Goal: Complete application form: Complete application form

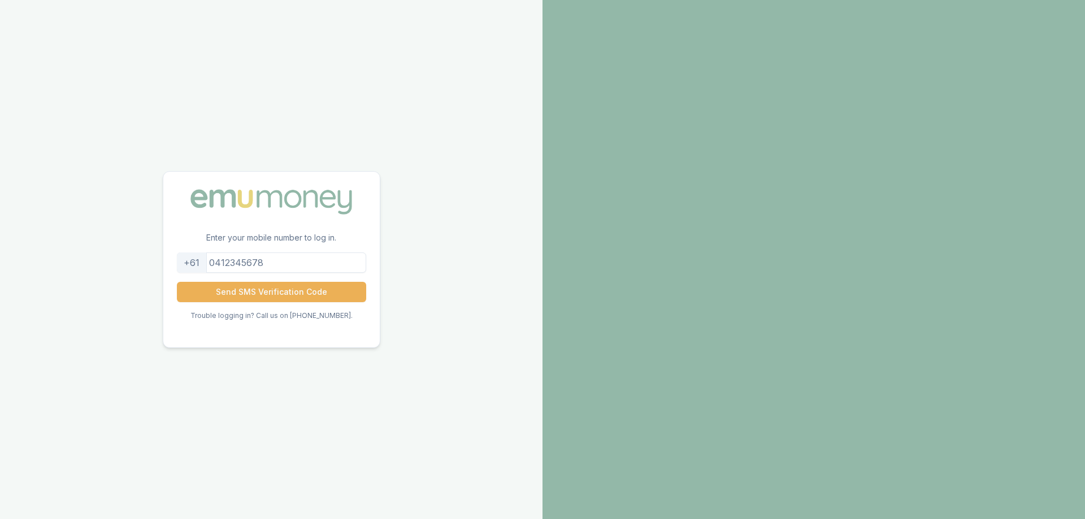
drag, startPoint x: 293, startPoint y: 259, endPoint x: 183, endPoint y: 258, distance: 110.2
click at [183, 258] on div "+61 Send SMS Verification Code Trouble logging in? Call us on [PHONE_NUMBER]." at bounding box center [271, 300] width 216 height 95
drag, startPoint x: 288, startPoint y: 265, endPoint x: 208, endPoint y: 261, distance: 79.8
click at [208, 261] on div "+61" at bounding box center [271, 263] width 189 height 20
type input "0411824854"
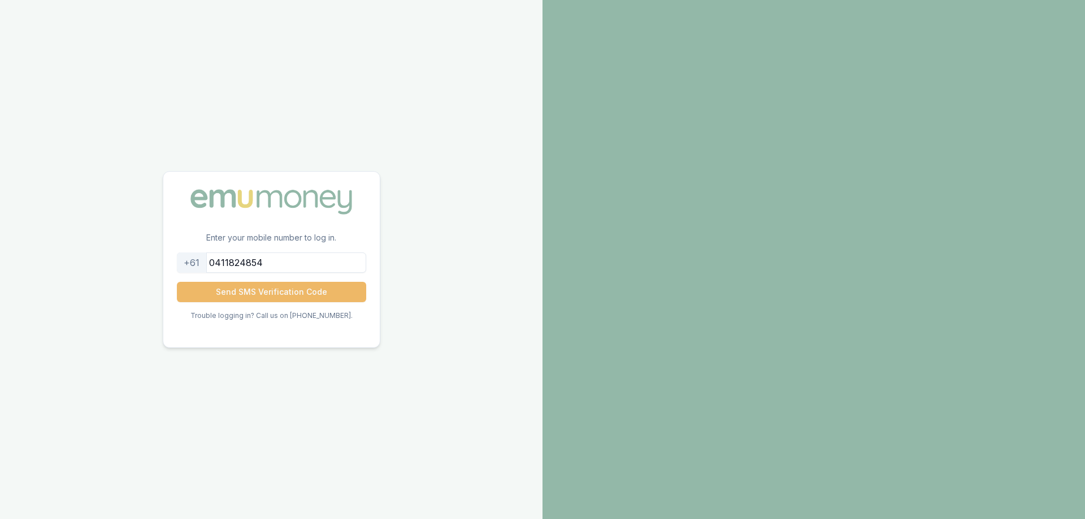
click at [237, 293] on button "Send SMS Verification Code" at bounding box center [271, 292] width 189 height 20
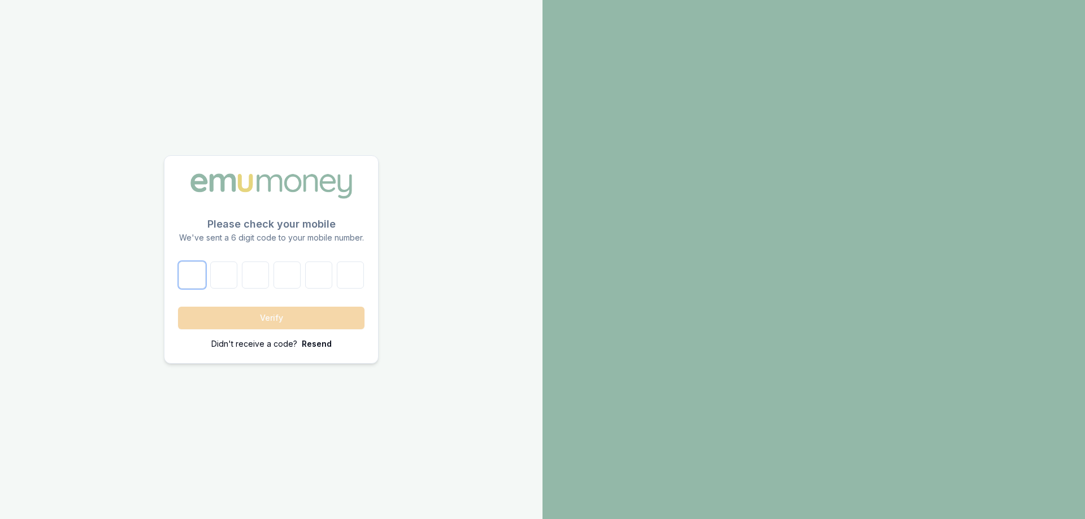
click at [196, 274] on input "number" at bounding box center [192, 275] width 27 height 27
type input "5"
type input "0"
type input "9"
type input "4"
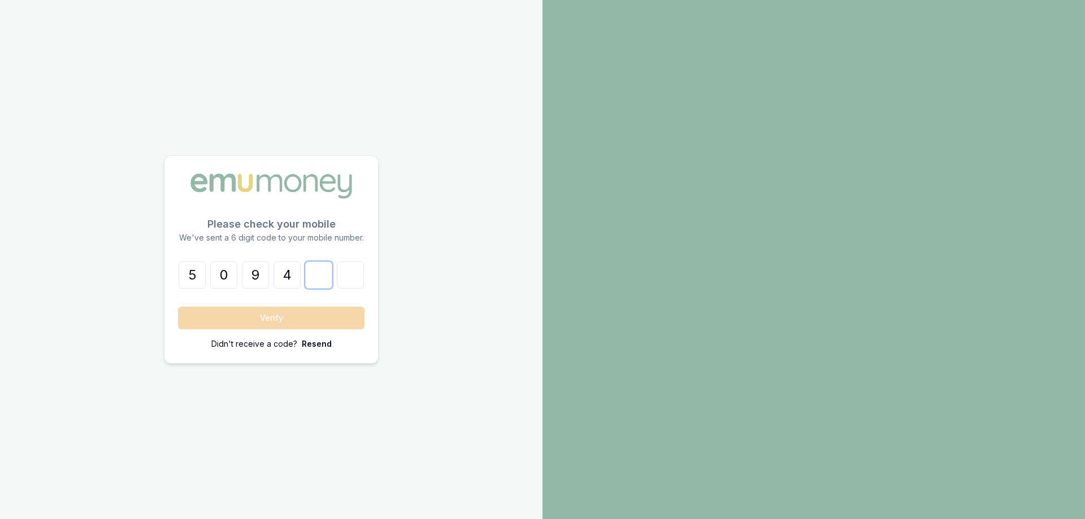
type input "1"
type input "7"
click at [275, 321] on button "Verify" at bounding box center [271, 318] width 187 height 23
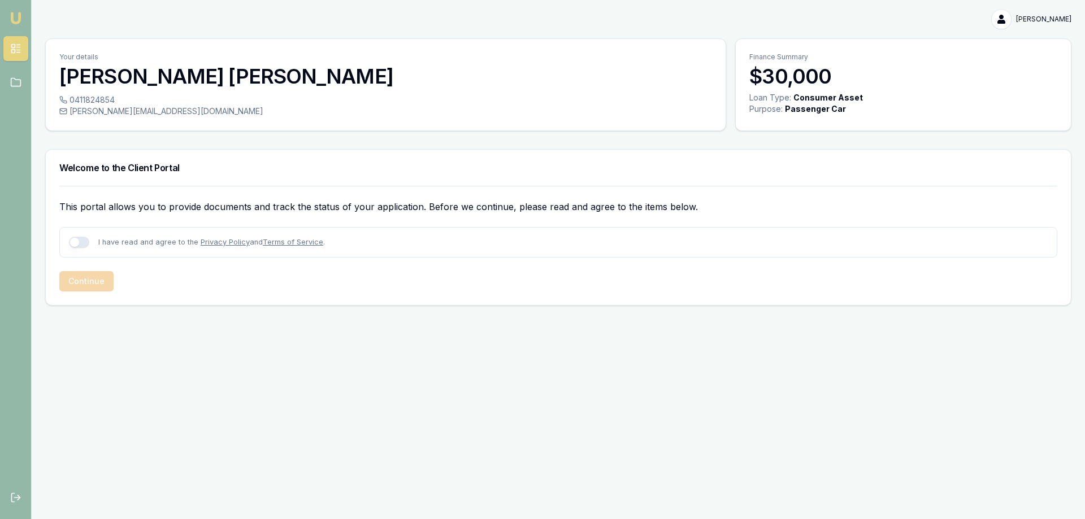
click at [73, 242] on button "button" at bounding box center [79, 242] width 20 height 11
checkbox input "true"
click at [90, 275] on button "Continue" at bounding box center [86, 281] width 54 height 20
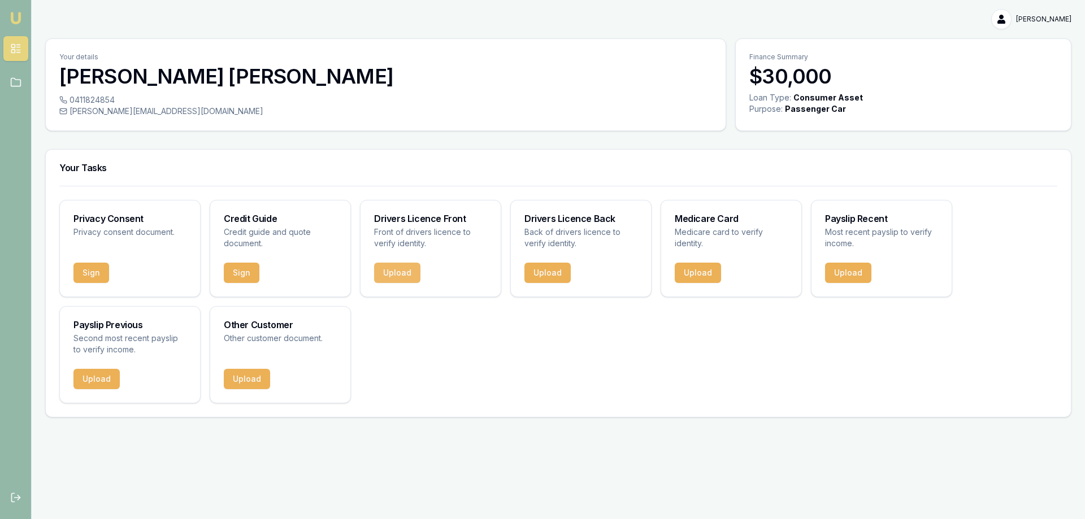
click at [403, 275] on button "Upload" at bounding box center [397, 273] width 46 height 20
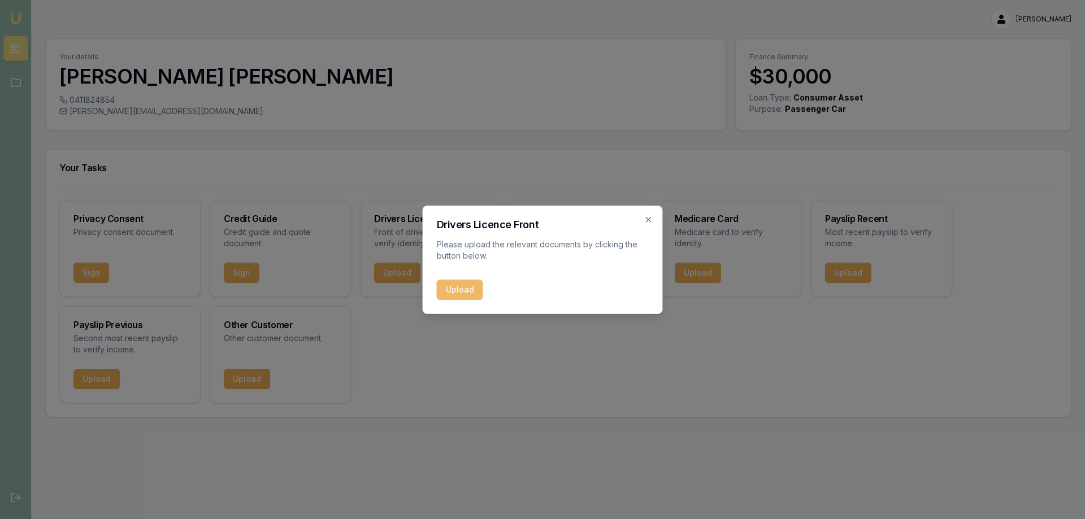
click at [461, 294] on button "Upload" at bounding box center [460, 290] width 46 height 20
click at [455, 287] on div "Upload" at bounding box center [543, 290] width 212 height 20
click at [472, 292] on div "Upload" at bounding box center [543, 290] width 212 height 20
drag, startPoint x: 439, startPoint y: 293, endPoint x: 458, endPoint y: 284, distance: 21.8
click at [440, 292] on div "Upload" at bounding box center [543, 290] width 212 height 20
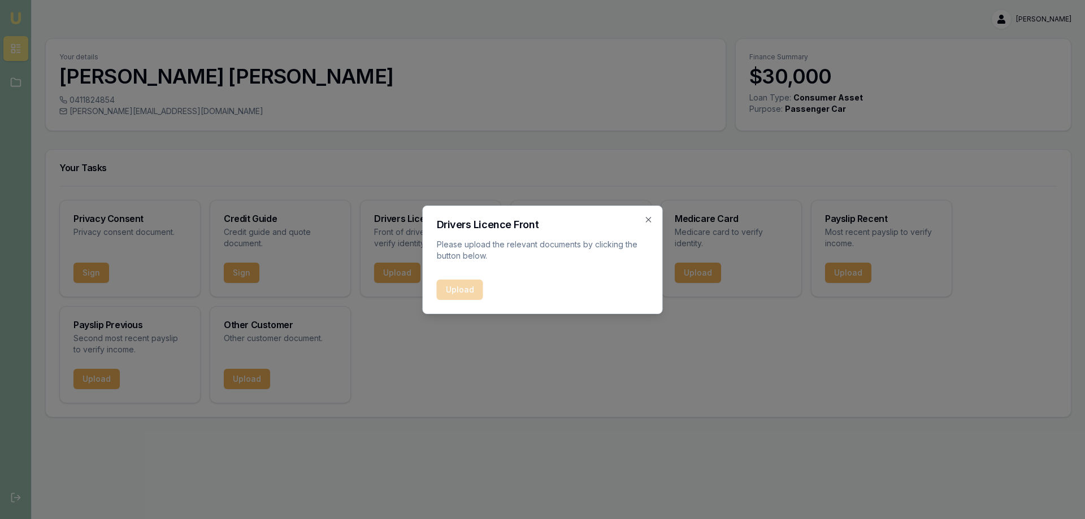
click at [459, 283] on div "Upload" at bounding box center [543, 290] width 212 height 20
click at [652, 214] on div "Drivers Licence Front Please upload the relevant documents by clicking the butt…" at bounding box center [543, 260] width 240 height 109
click at [649, 219] on icon "button" at bounding box center [648, 219] width 5 height 5
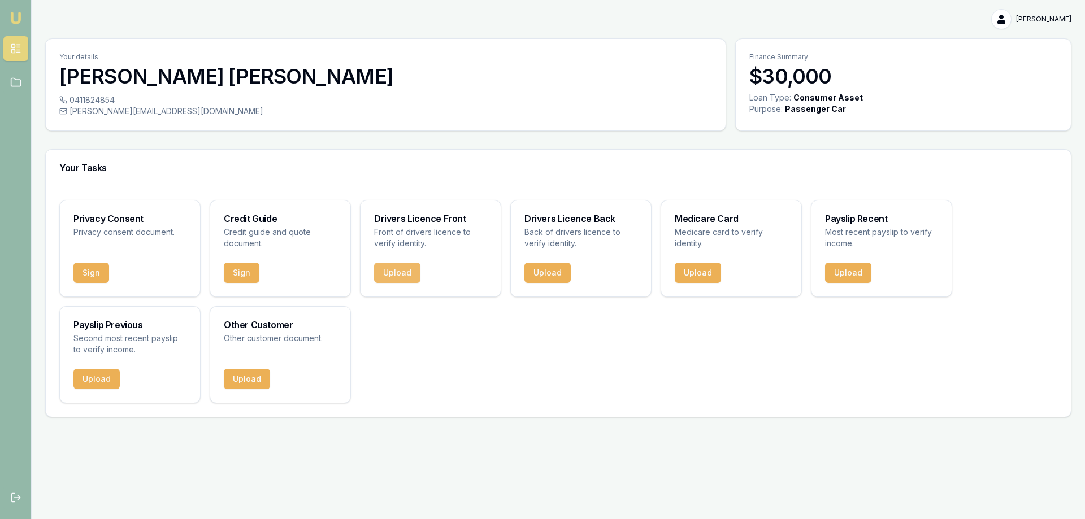
click at [396, 276] on button "Upload" at bounding box center [397, 273] width 46 height 20
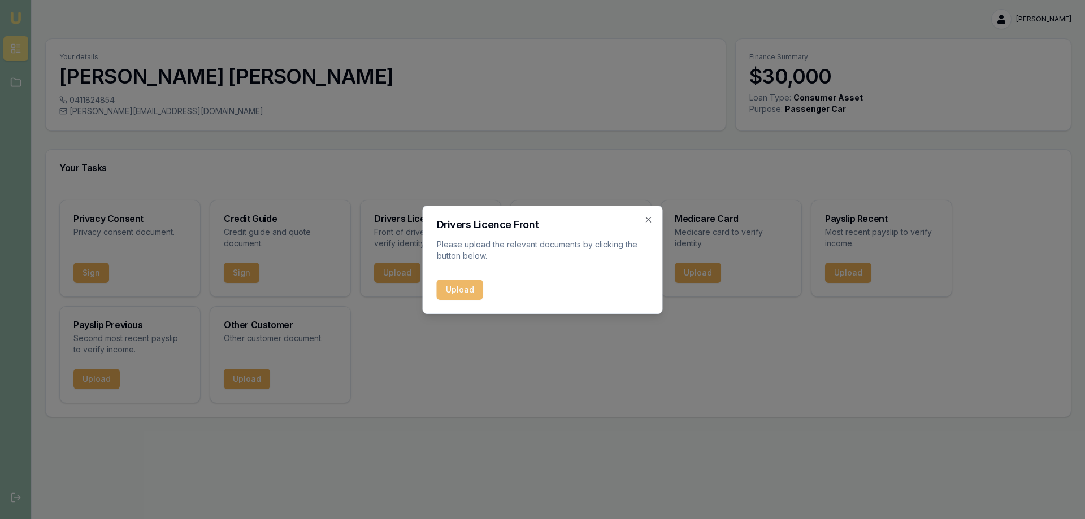
click at [463, 296] on button "Upload" at bounding box center [460, 290] width 46 height 20
click at [647, 216] on icon "button" at bounding box center [648, 219] width 9 height 9
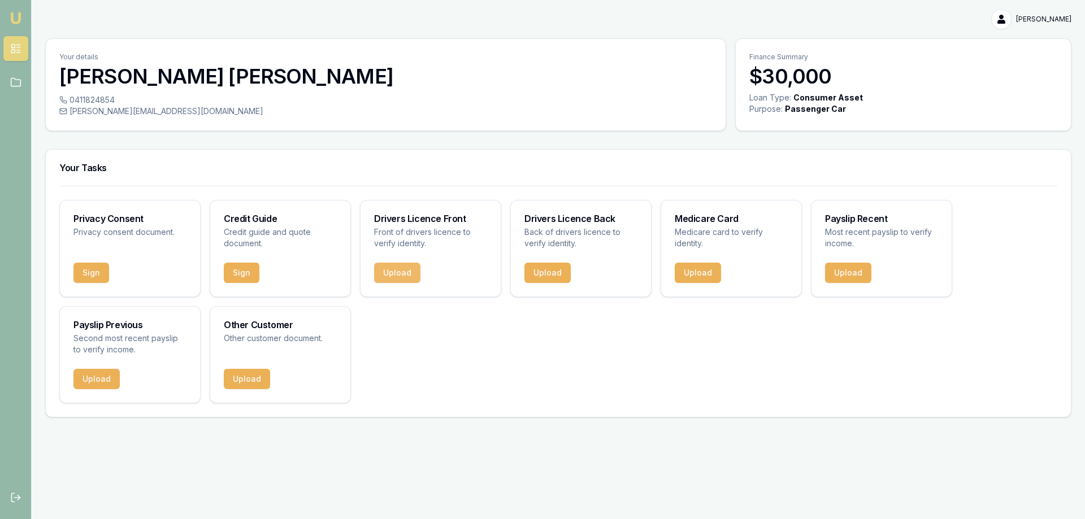
click at [406, 275] on button "Upload" at bounding box center [397, 273] width 46 height 20
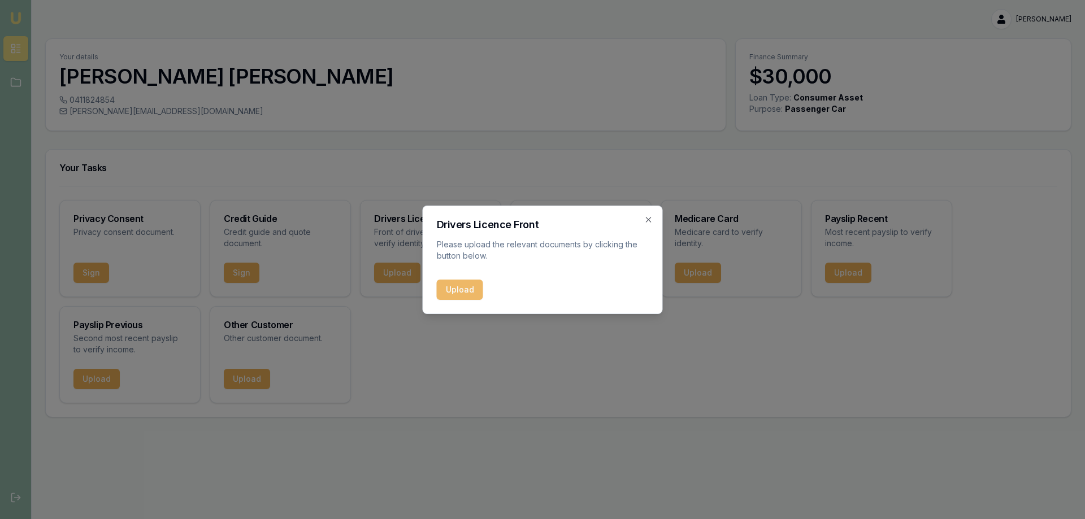
click at [475, 287] on button "Upload" at bounding box center [460, 290] width 46 height 20
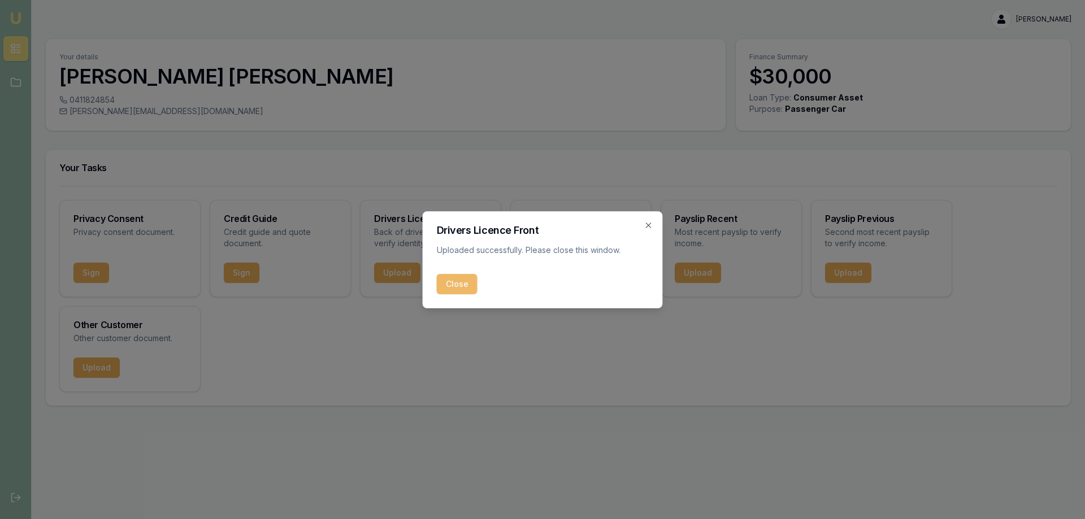
click at [460, 283] on button "Close" at bounding box center [457, 284] width 41 height 20
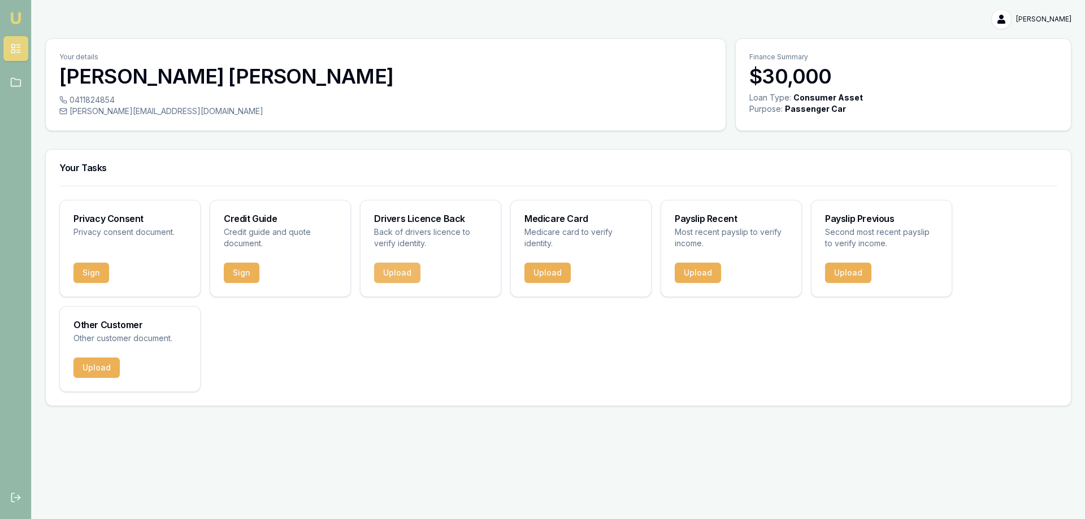
click at [403, 270] on button "Upload" at bounding box center [397, 273] width 46 height 20
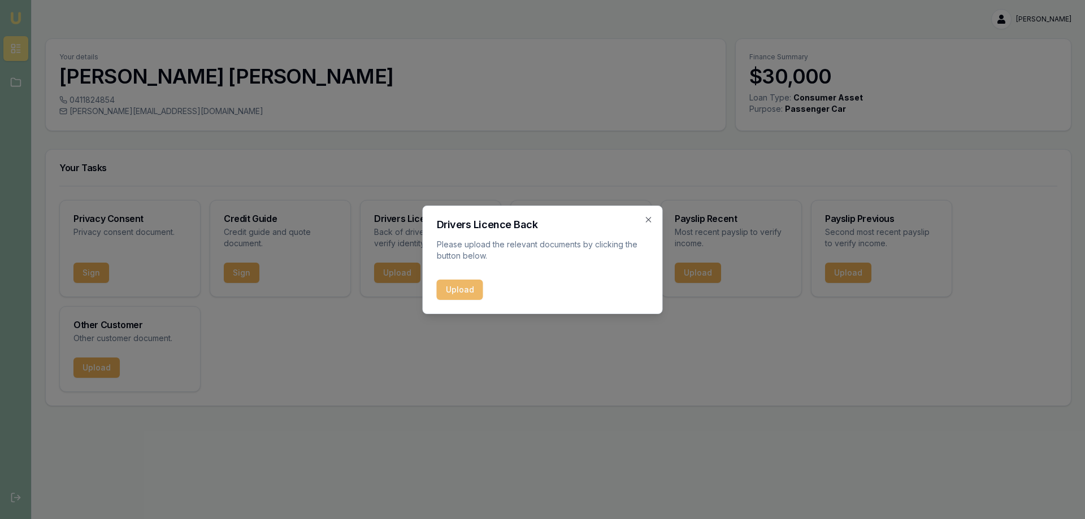
click at [466, 289] on button "Upload" at bounding box center [460, 290] width 46 height 20
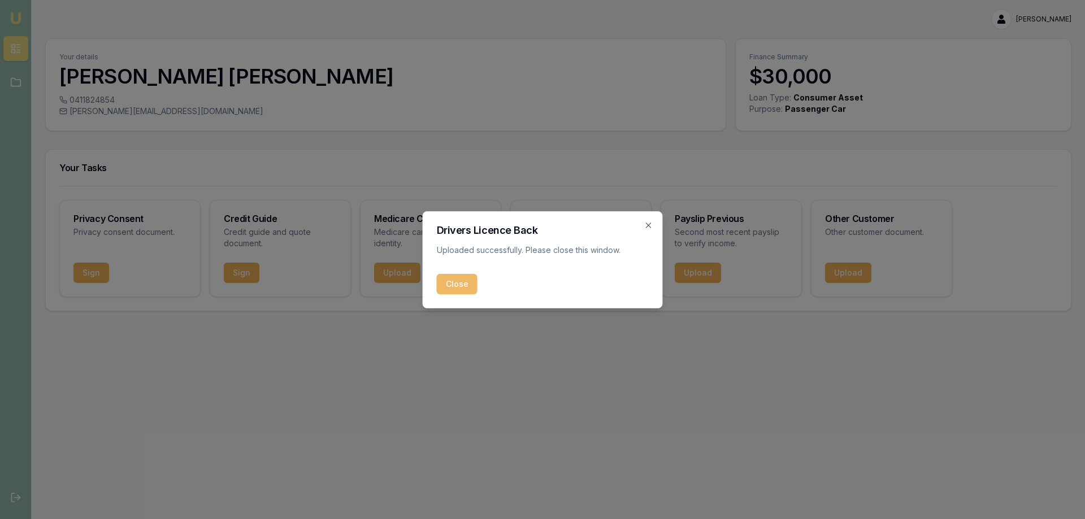
click at [451, 285] on button "Close" at bounding box center [457, 284] width 41 height 20
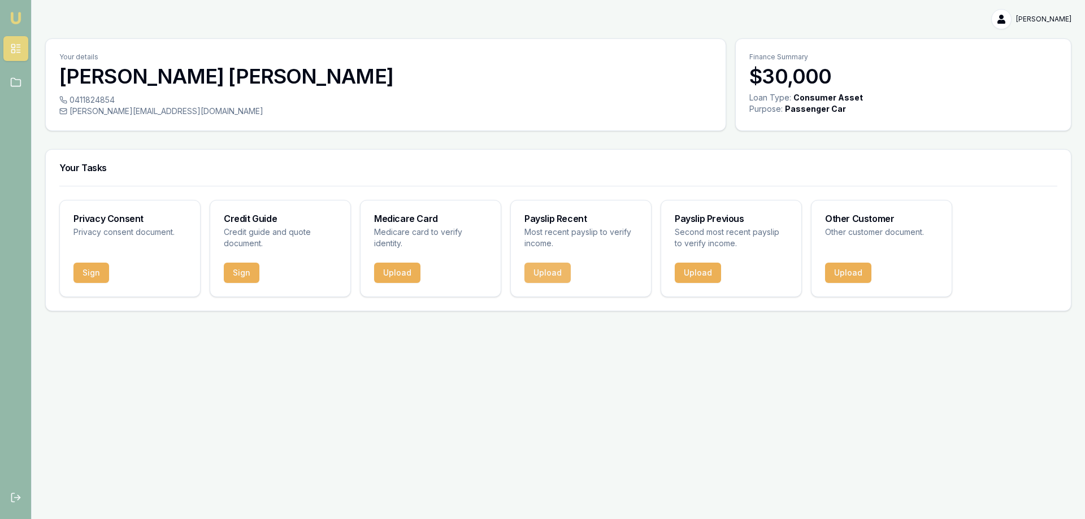
click at [556, 271] on button "Upload" at bounding box center [547, 273] width 46 height 20
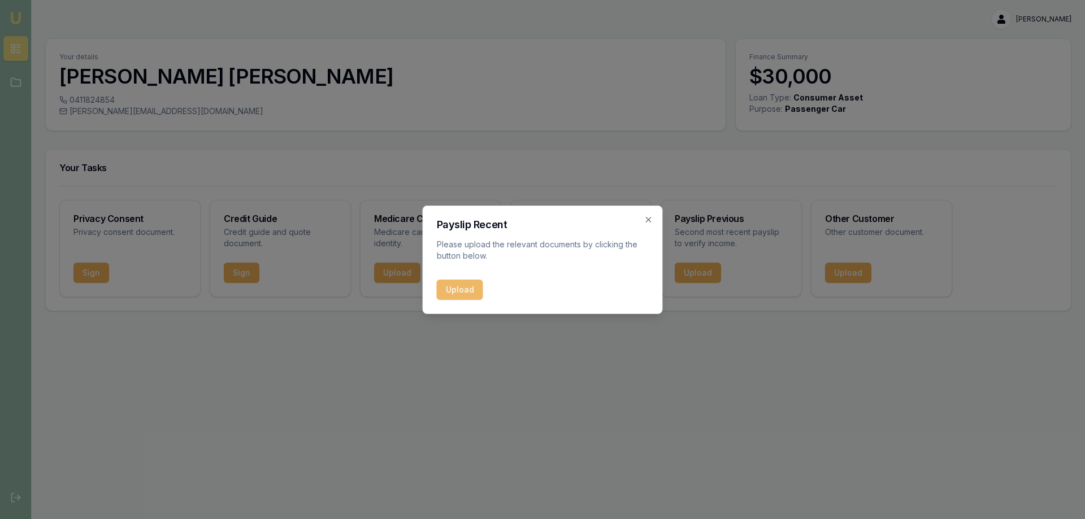
click at [472, 295] on button "Upload" at bounding box center [460, 290] width 46 height 20
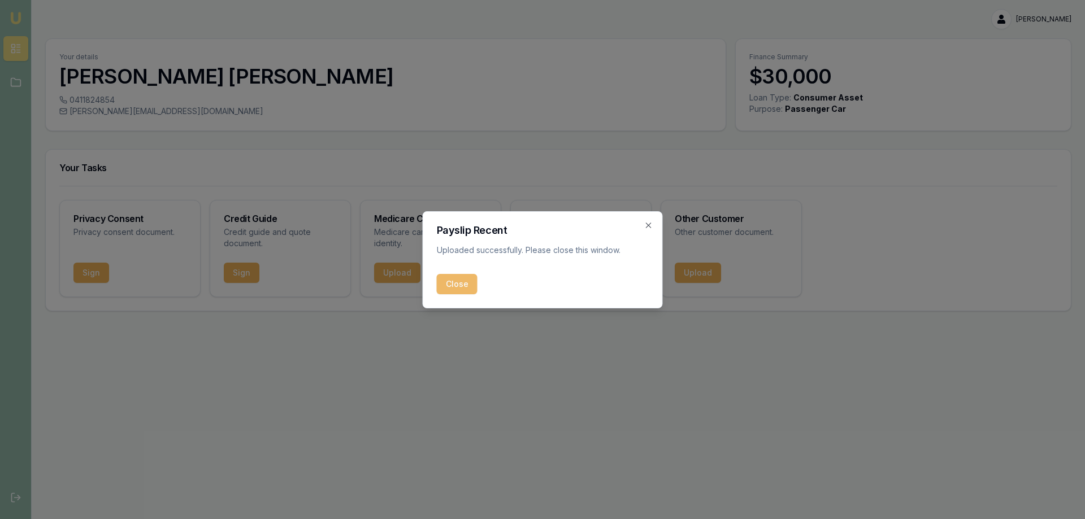
click at [461, 288] on button "Close" at bounding box center [457, 284] width 41 height 20
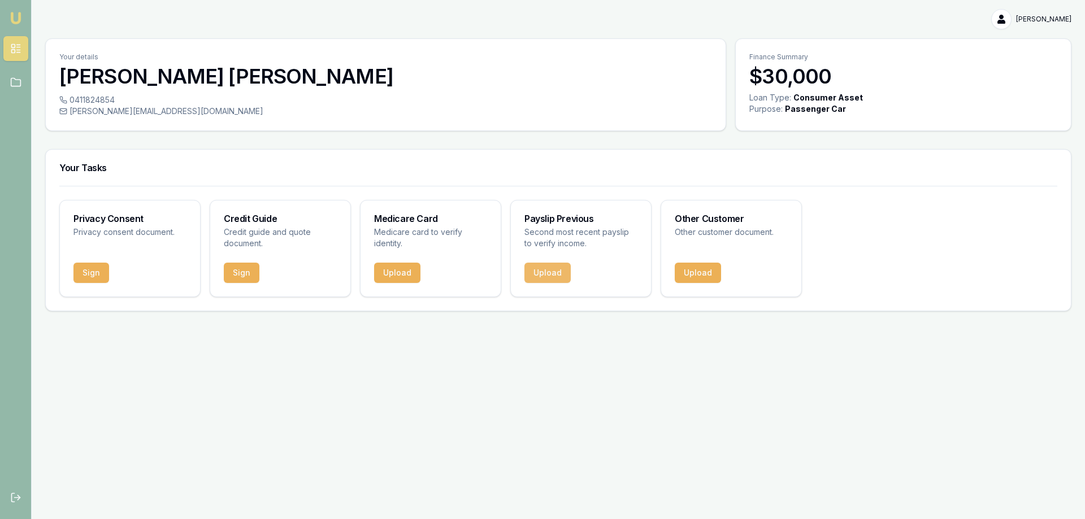
click at [552, 272] on button "Upload" at bounding box center [547, 273] width 46 height 20
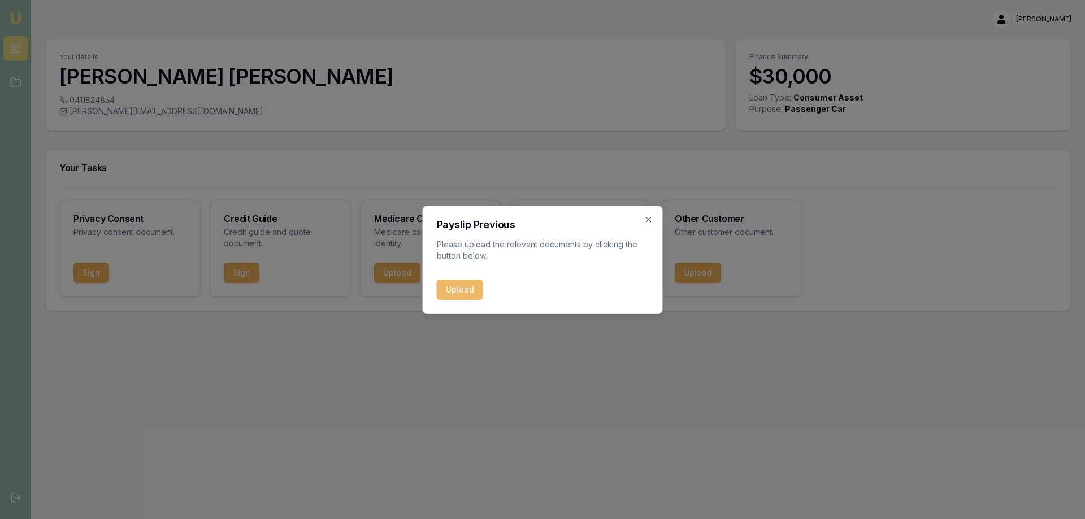
click at [465, 289] on button "Upload" at bounding box center [460, 290] width 46 height 20
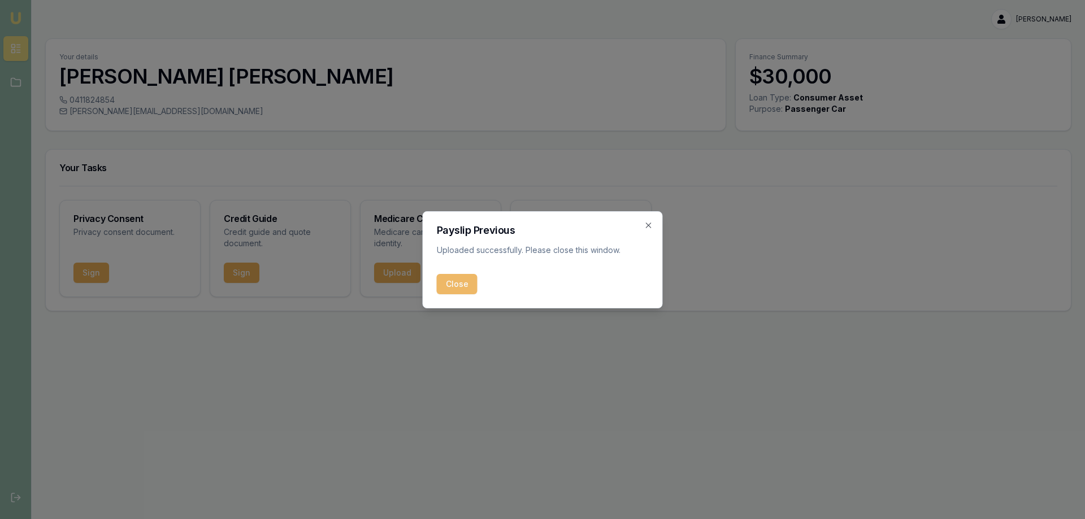
click at [462, 282] on button "Close" at bounding box center [457, 284] width 41 height 20
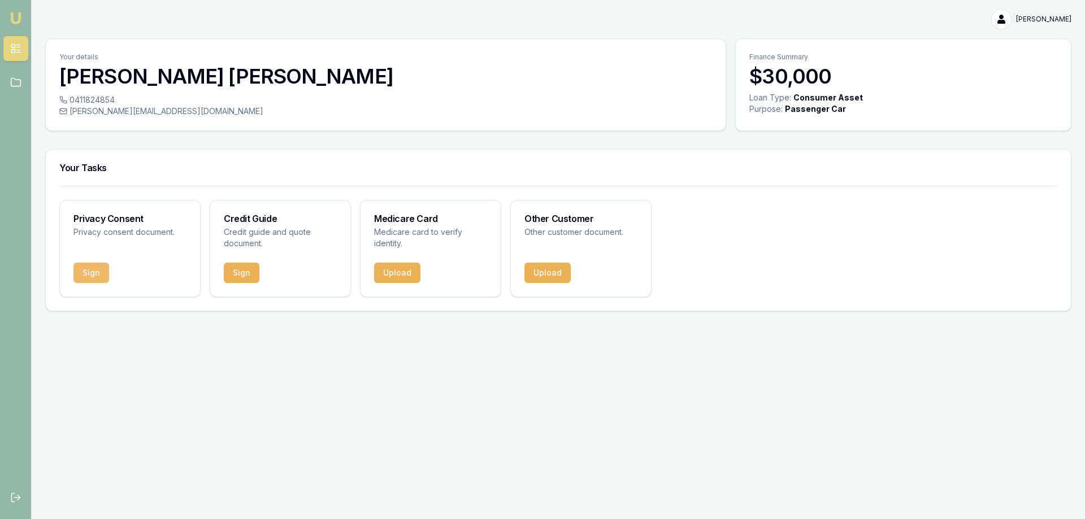
click at [94, 275] on button "Sign" at bounding box center [91, 273] width 36 height 20
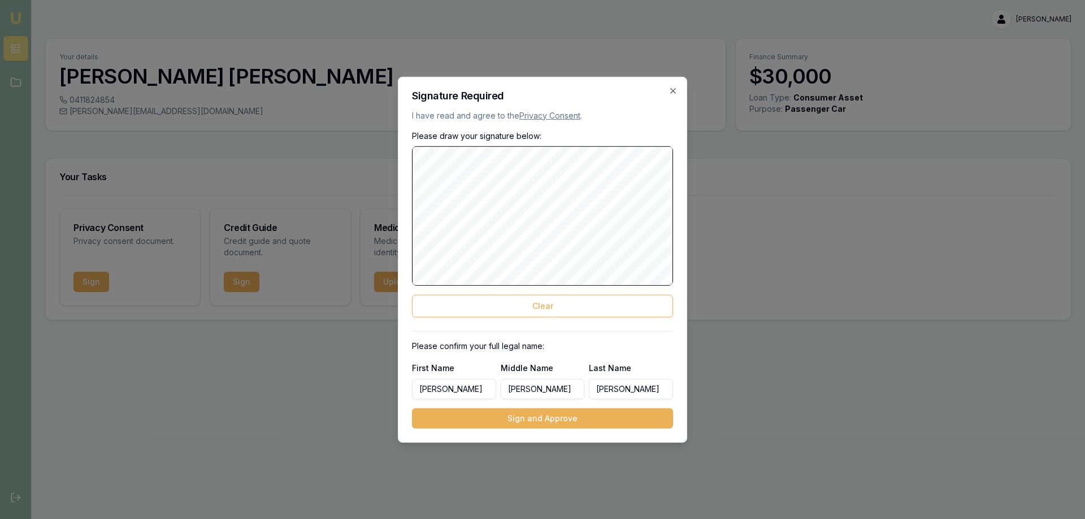
click at [719, 165] on body "[PERSON_NAME] [PERSON_NAME] Toggle Menu Your details [PERSON_NAME] 0411824854 […" at bounding box center [542, 259] width 1085 height 519
click at [550, 420] on button "Sign and Approve" at bounding box center [542, 419] width 261 height 20
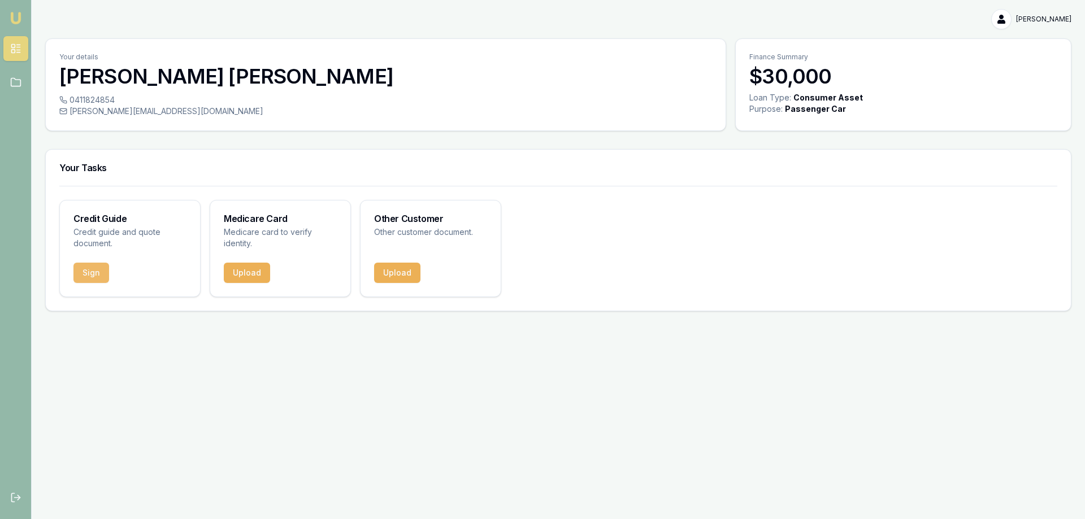
click at [98, 272] on button "Sign" at bounding box center [91, 273] width 36 height 20
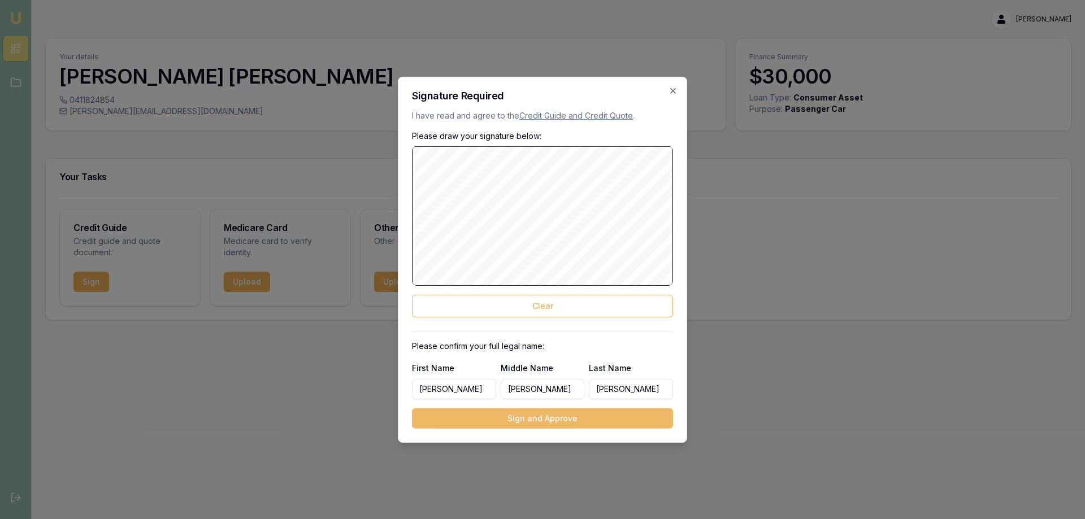
click at [543, 422] on button "Sign and Approve" at bounding box center [542, 419] width 261 height 20
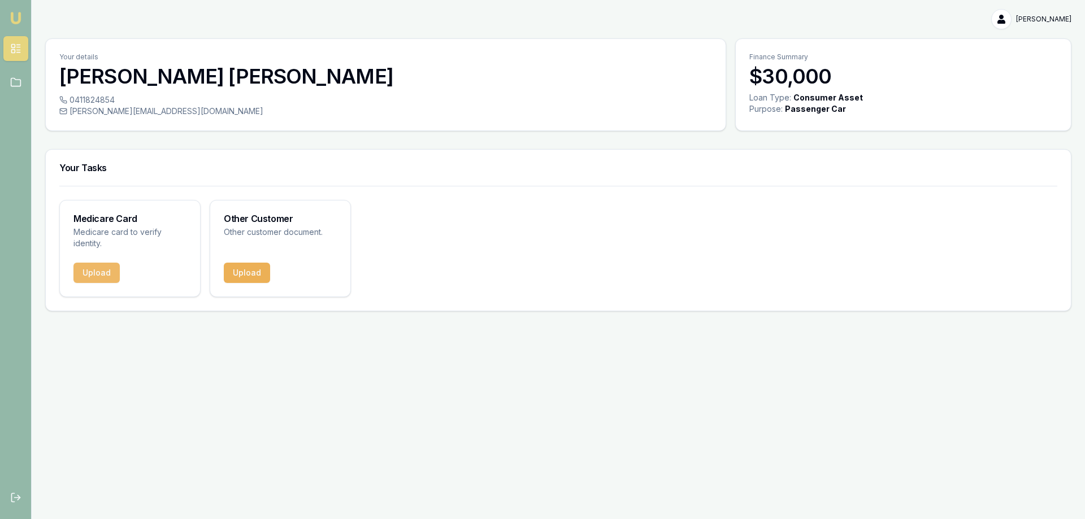
click at [102, 272] on button "Upload" at bounding box center [96, 273] width 46 height 20
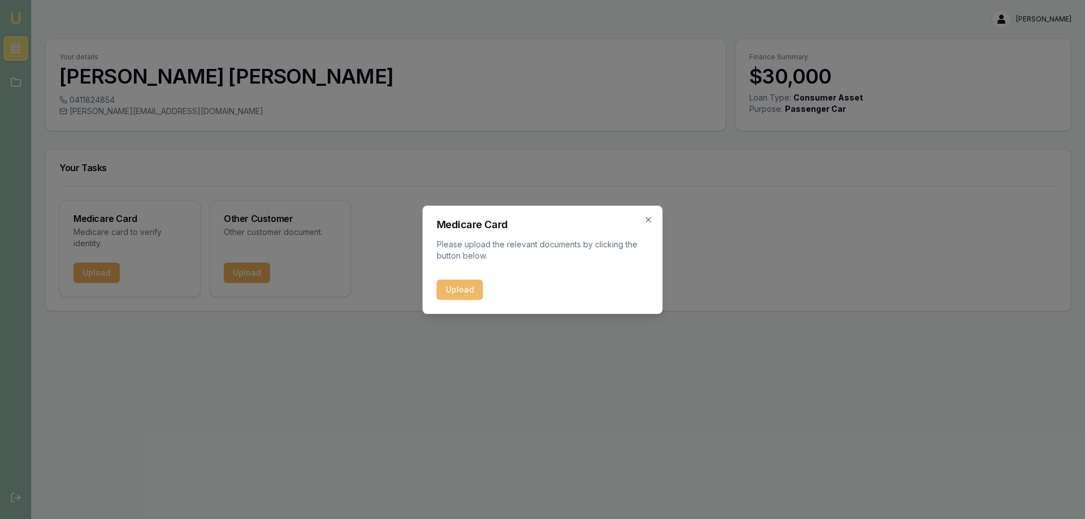
click at [467, 289] on button "Upload" at bounding box center [460, 290] width 46 height 20
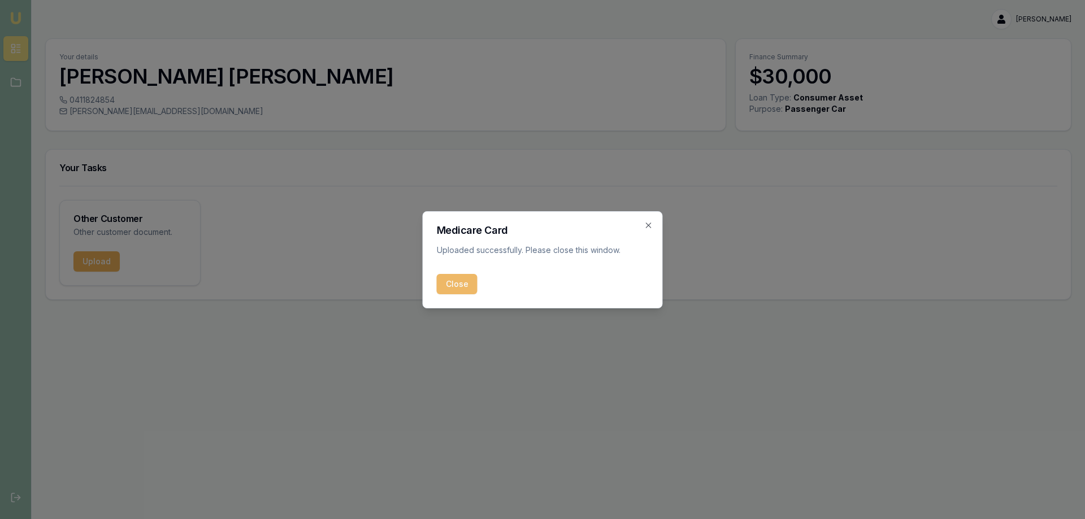
click at [459, 283] on button "Close" at bounding box center [457, 284] width 41 height 20
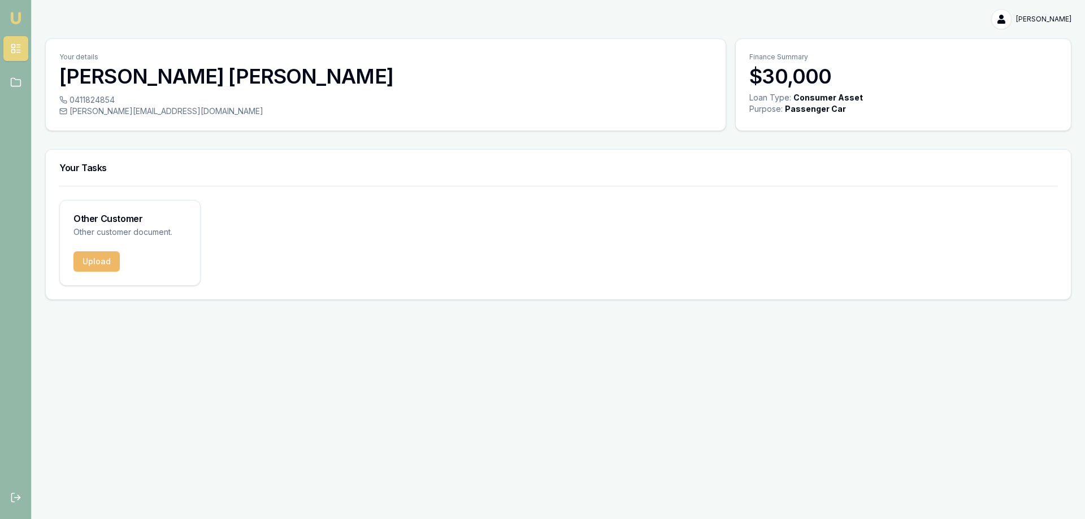
click at [97, 265] on button "Upload" at bounding box center [96, 262] width 46 height 20
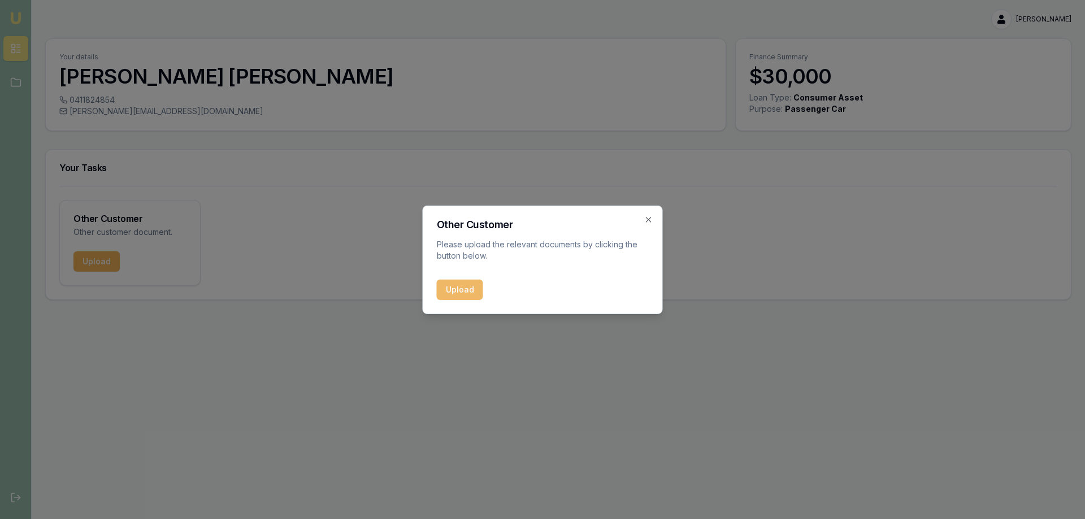
click at [470, 290] on button "Upload" at bounding box center [460, 290] width 46 height 20
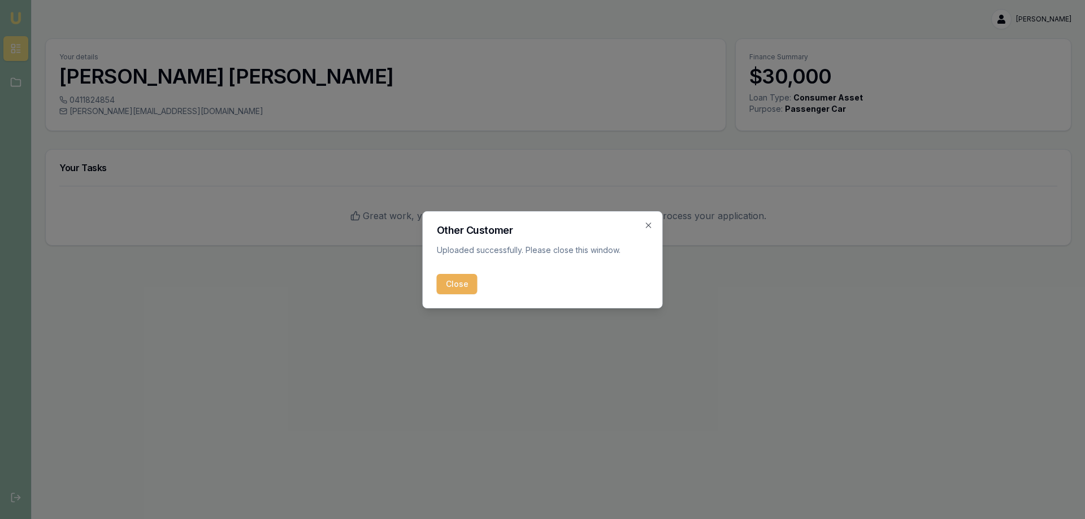
click at [459, 287] on button "Close" at bounding box center [457, 284] width 41 height 20
